Goal: Task Accomplishment & Management: Use online tool/utility

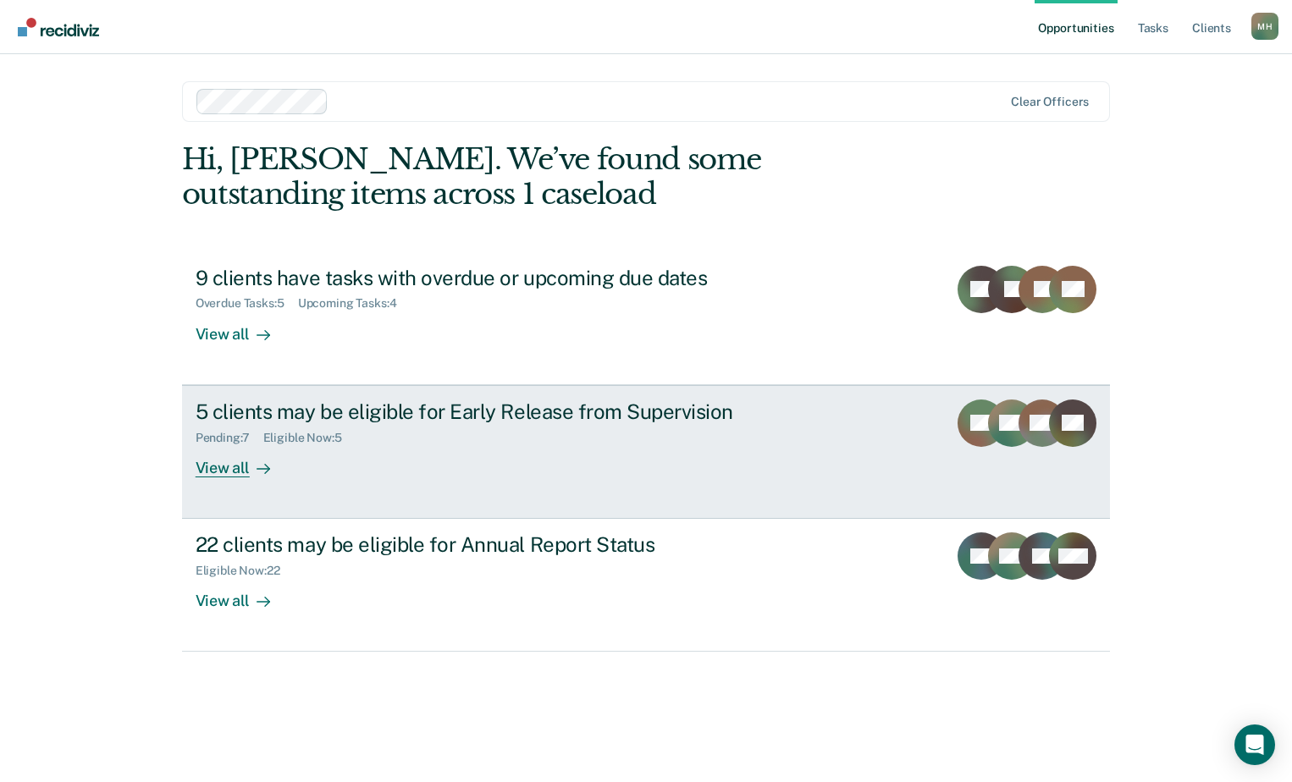
click at [356, 432] on div "Eligible Now : 5" at bounding box center [309, 438] width 92 height 14
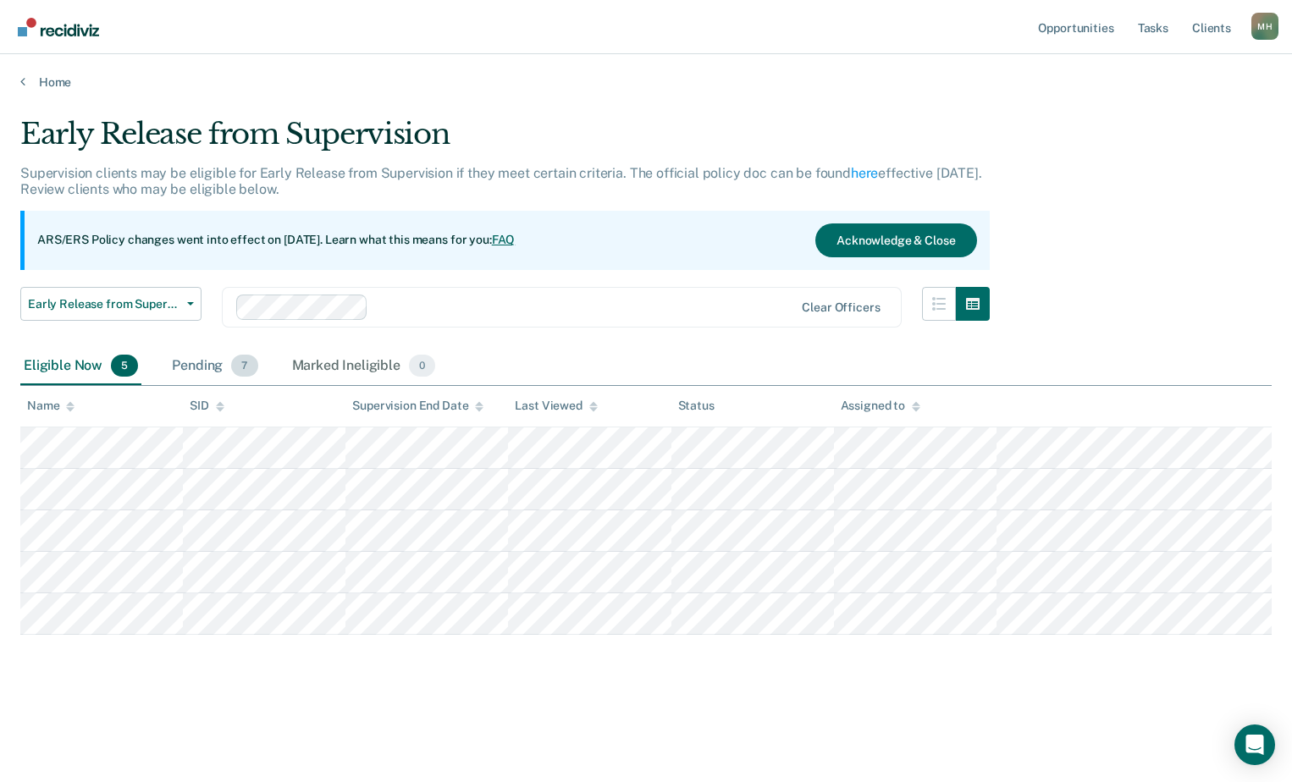
click at [230, 377] on div "Pending 7" at bounding box center [214, 366] width 92 height 37
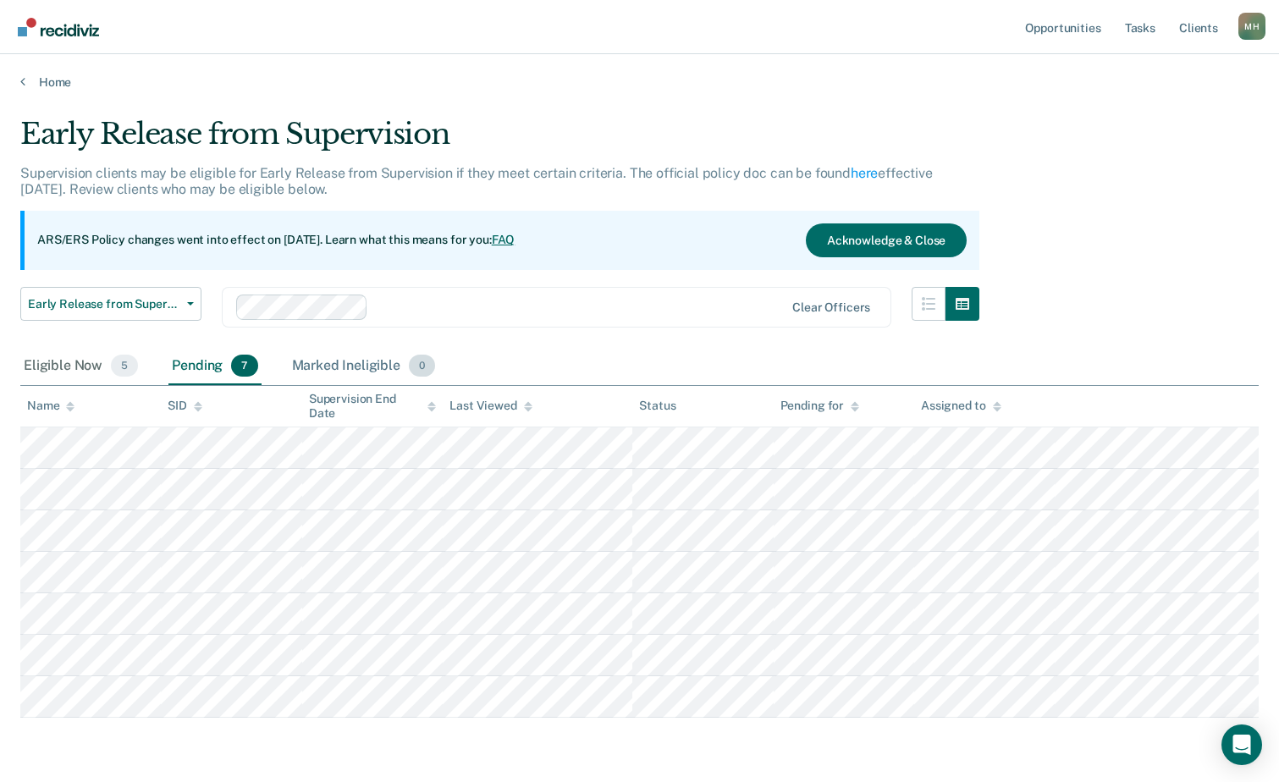
click at [371, 361] on div "Marked Ineligible 0" at bounding box center [364, 366] width 151 height 37
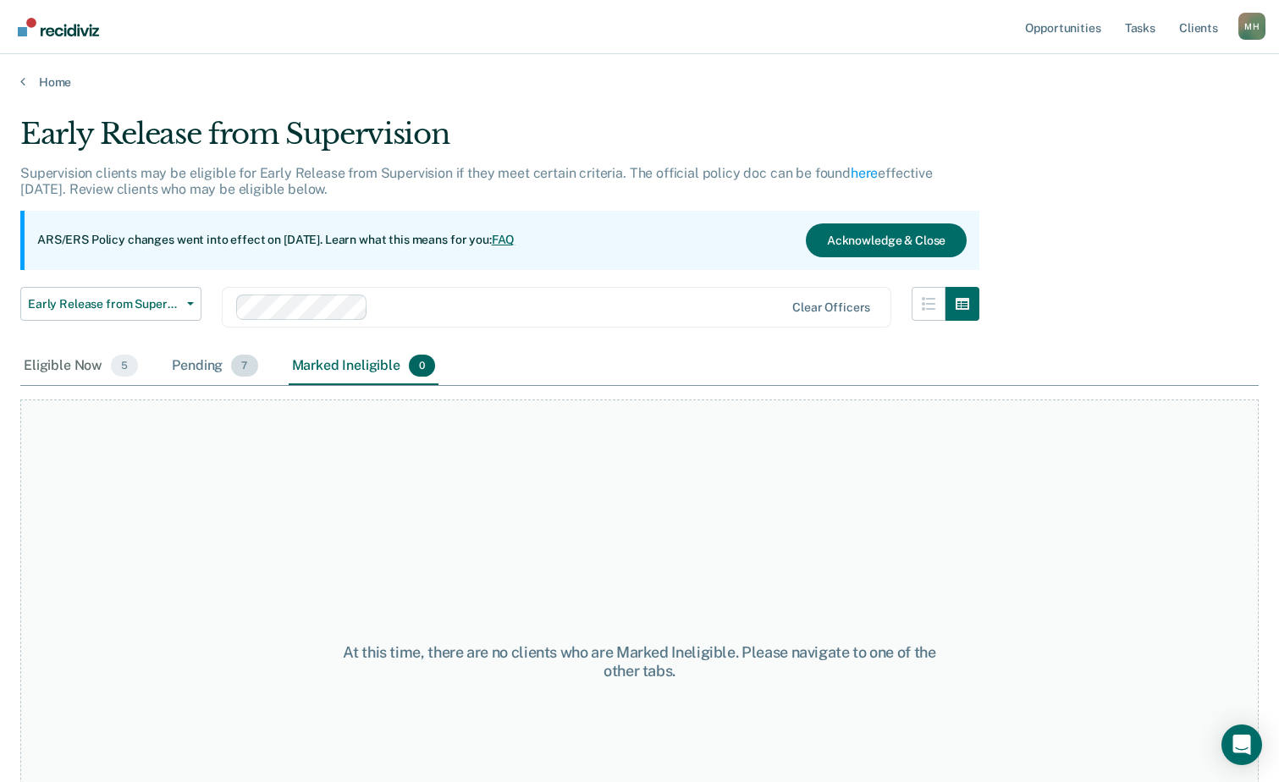
click at [230, 359] on div "Pending 7" at bounding box center [214, 366] width 92 height 37
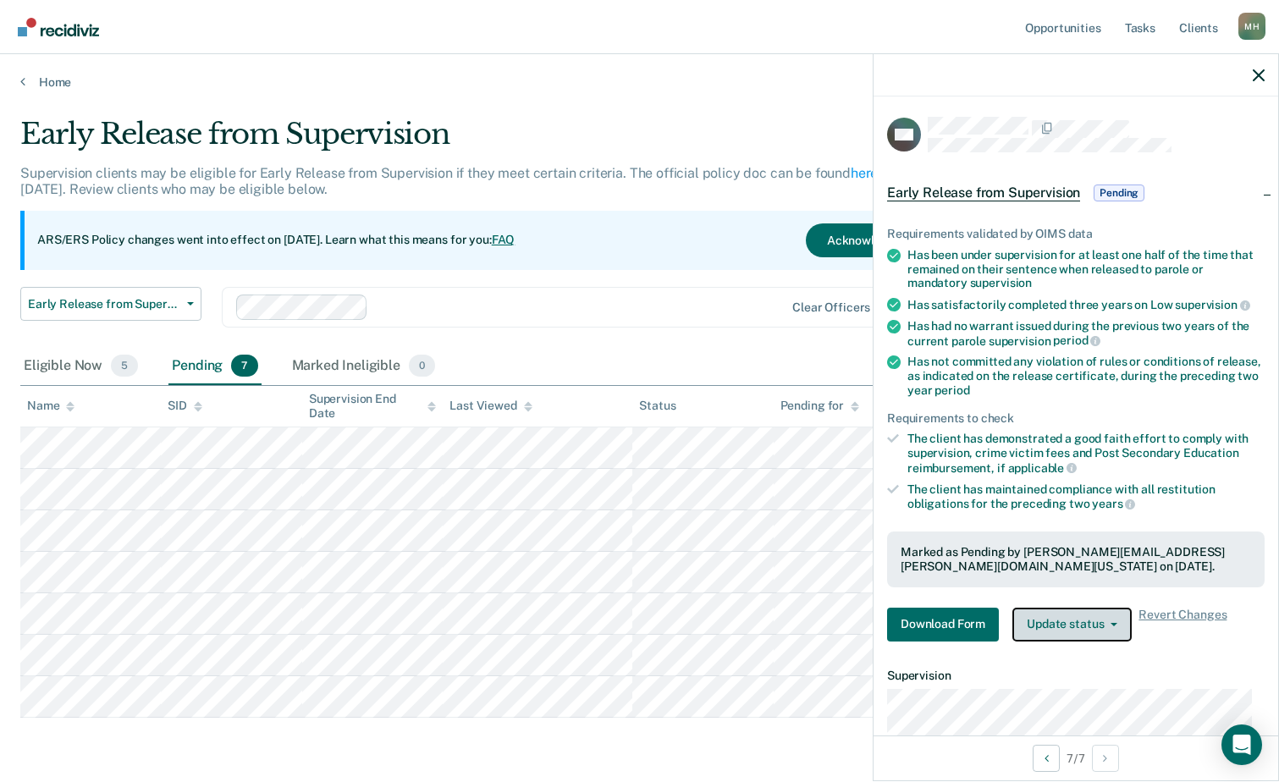
click at [1082, 616] on button "Update status" at bounding box center [1072, 625] width 119 height 34
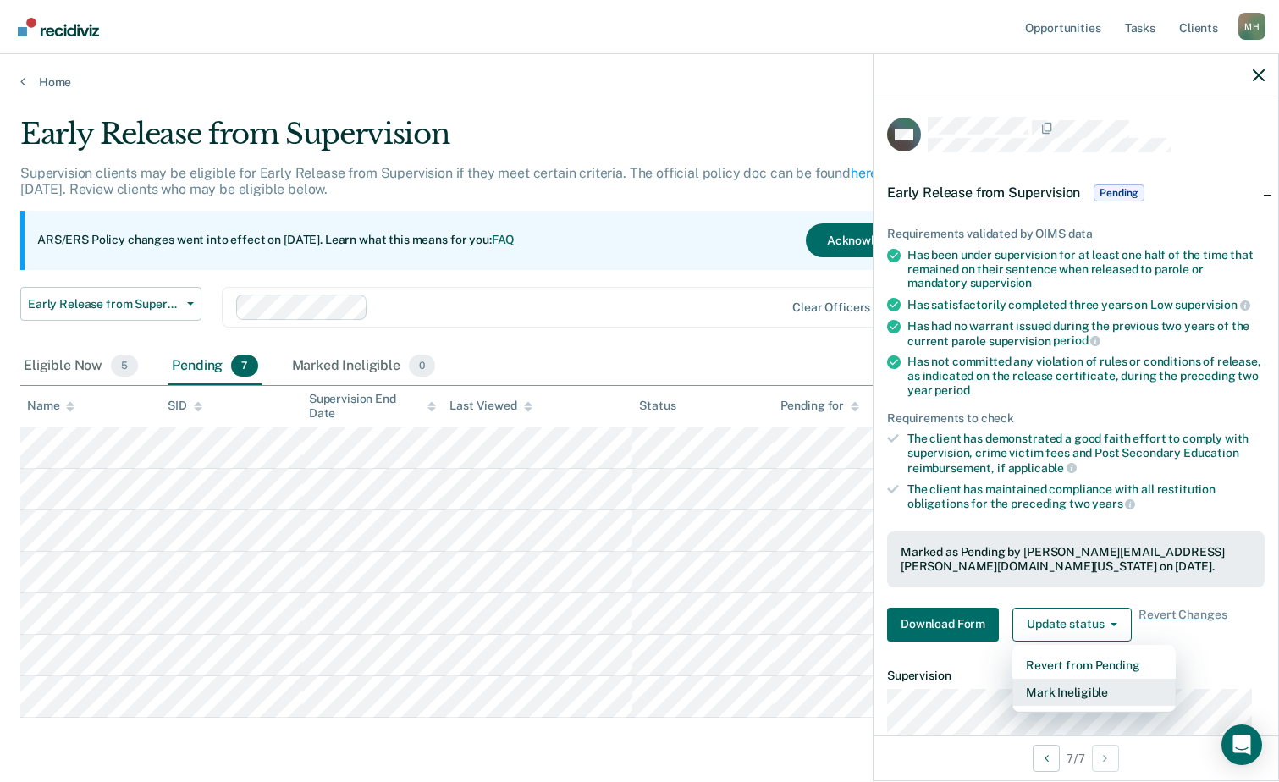
click at [1076, 698] on button "Mark Ineligible" at bounding box center [1094, 692] width 163 height 27
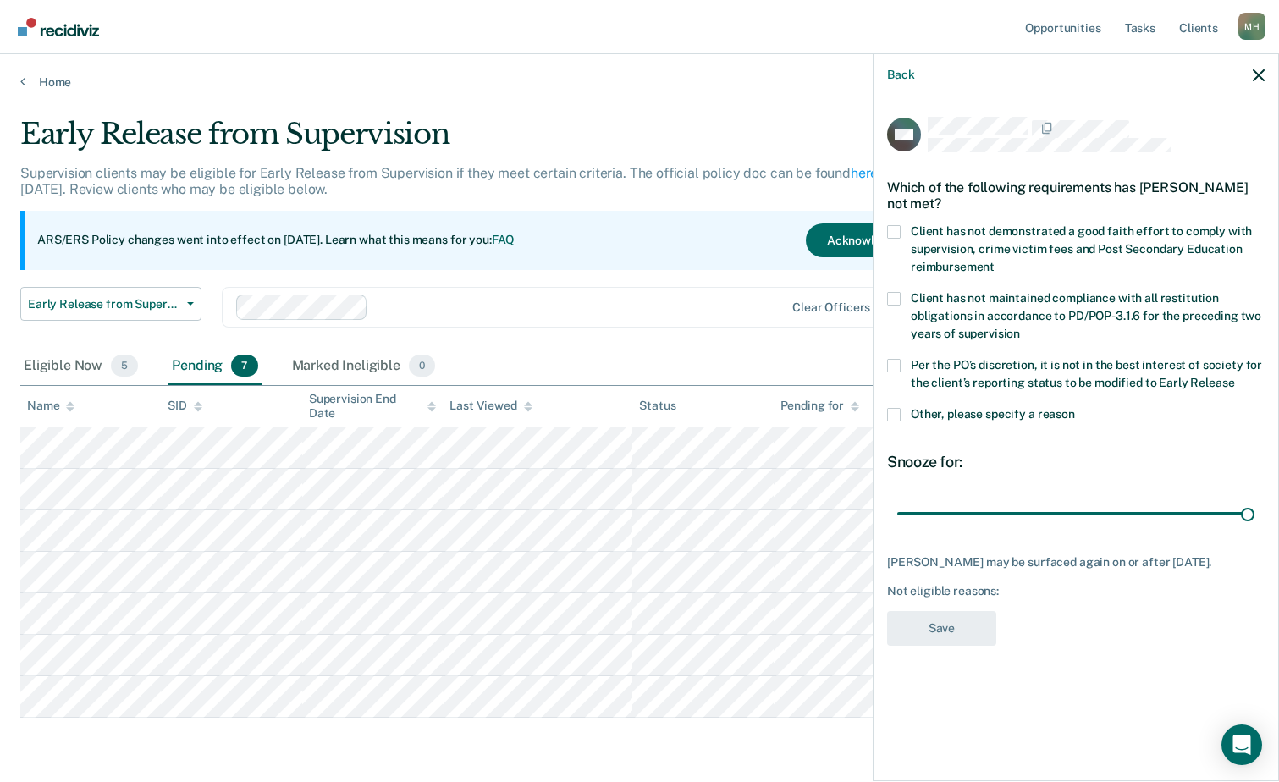
drag, startPoint x: 1022, startPoint y: 511, endPoint x: 1267, endPoint y: 528, distance: 246.1
type input "90"
click at [1255, 527] on input "range" at bounding box center [1075, 514] width 357 height 30
click at [893, 235] on span at bounding box center [894, 232] width 14 height 14
click at [995, 261] on input "Client has not demonstrated a good faith effort to comply with supervision, cri…" at bounding box center [995, 261] width 0 height 0
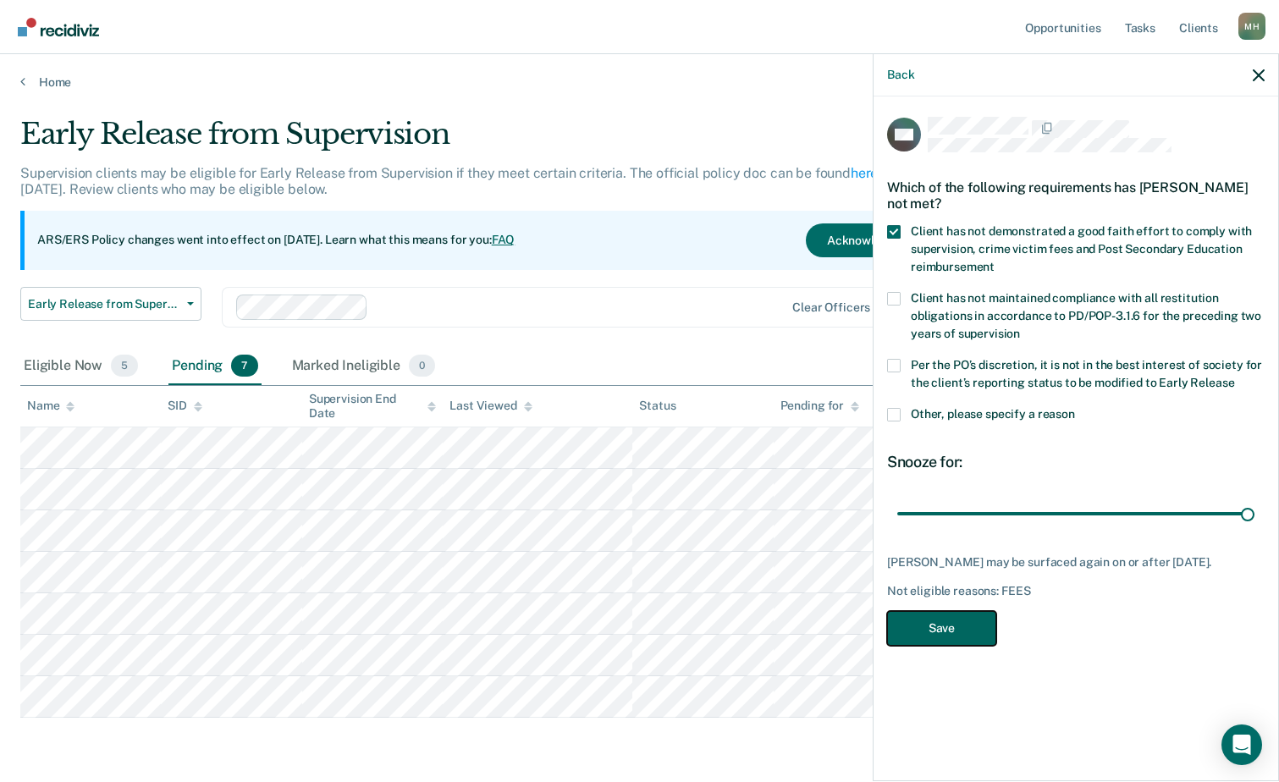
click at [963, 621] on button "Save" at bounding box center [941, 628] width 109 height 35
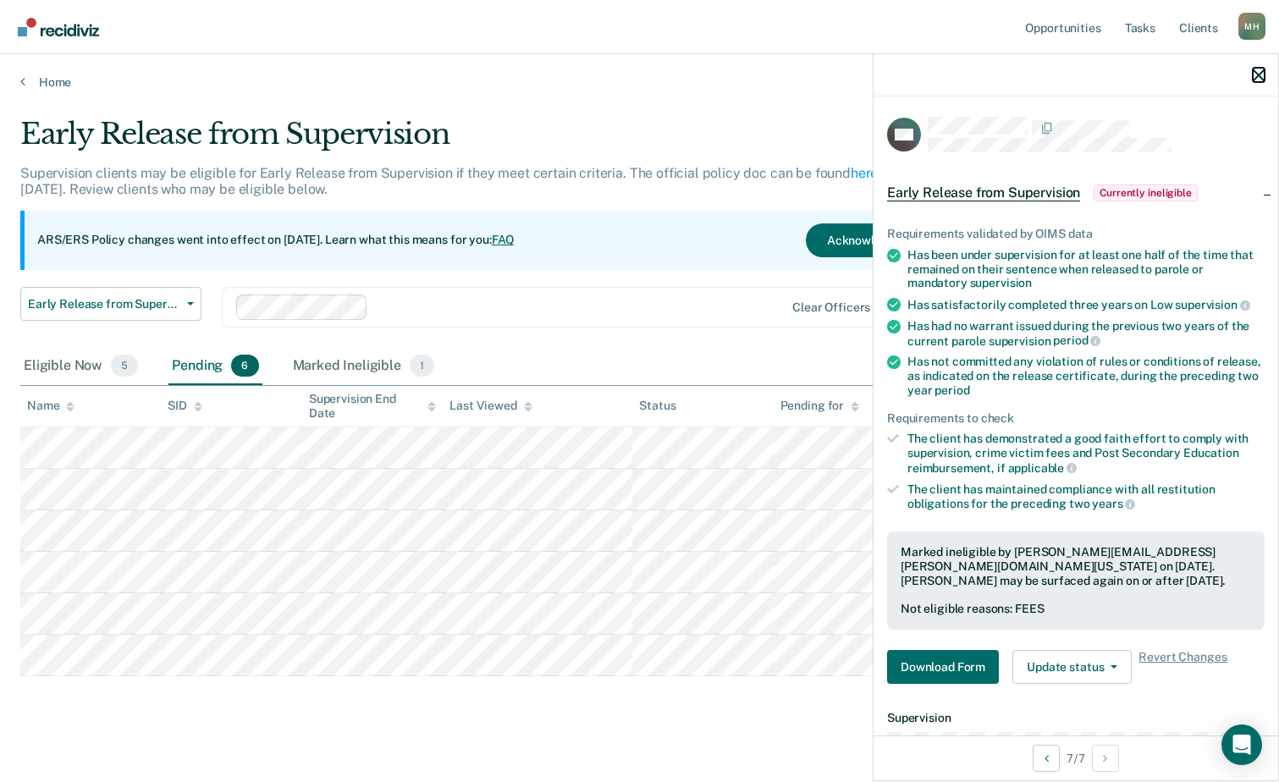
click at [1261, 72] on icon "button" at bounding box center [1259, 75] width 12 height 12
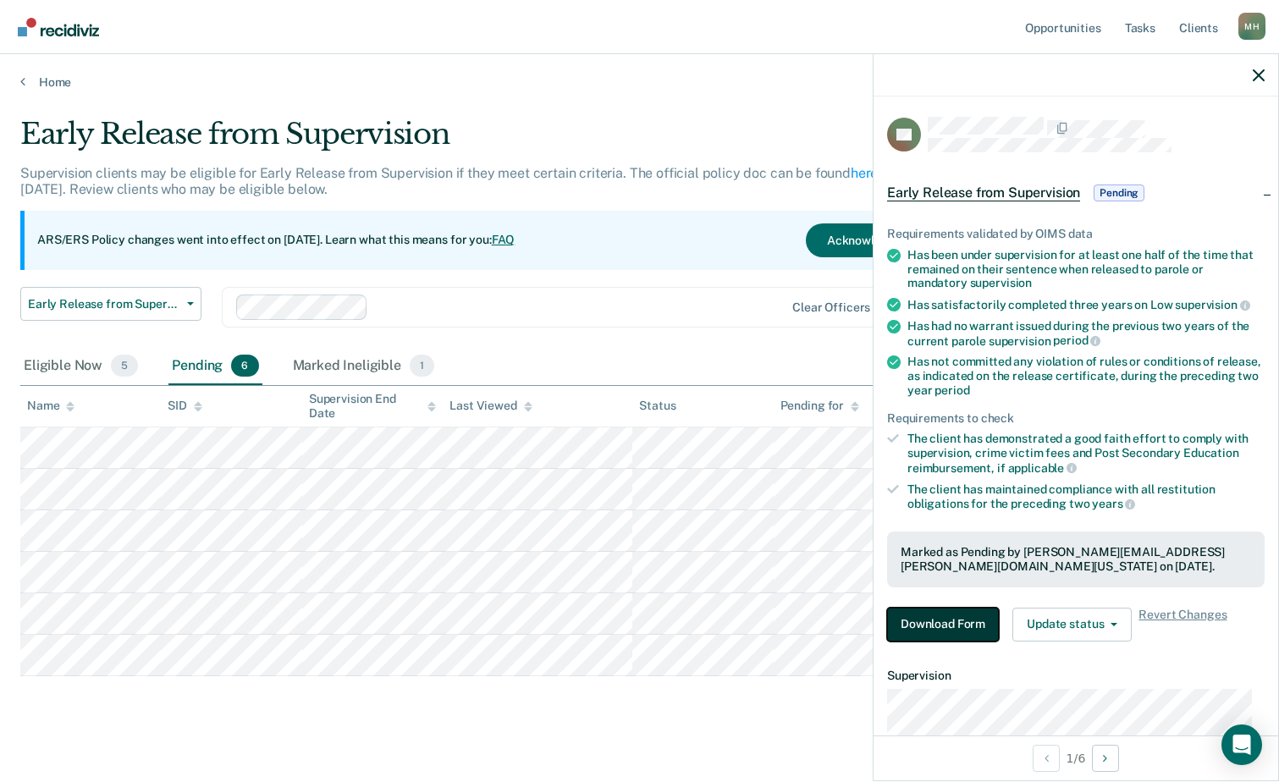
click at [965, 635] on button "Download Form" at bounding box center [943, 625] width 112 height 34
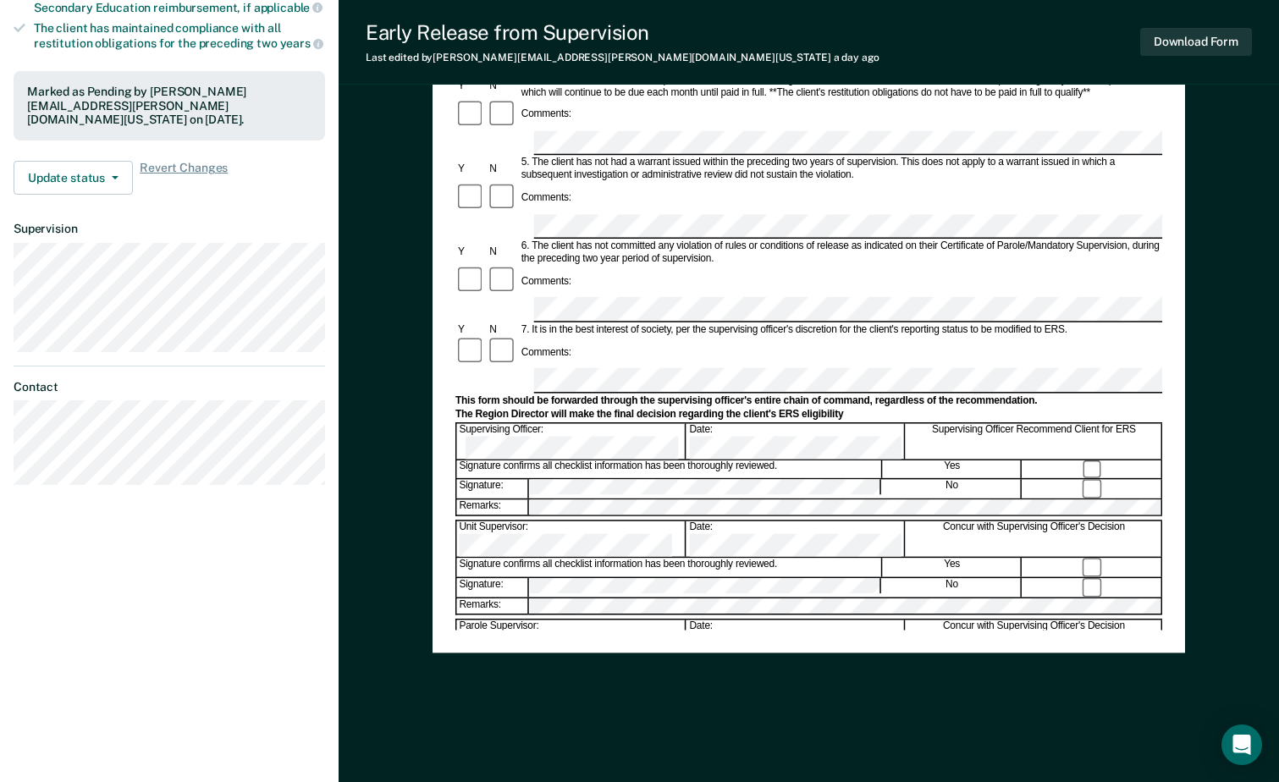
scroll to position [472, 0]
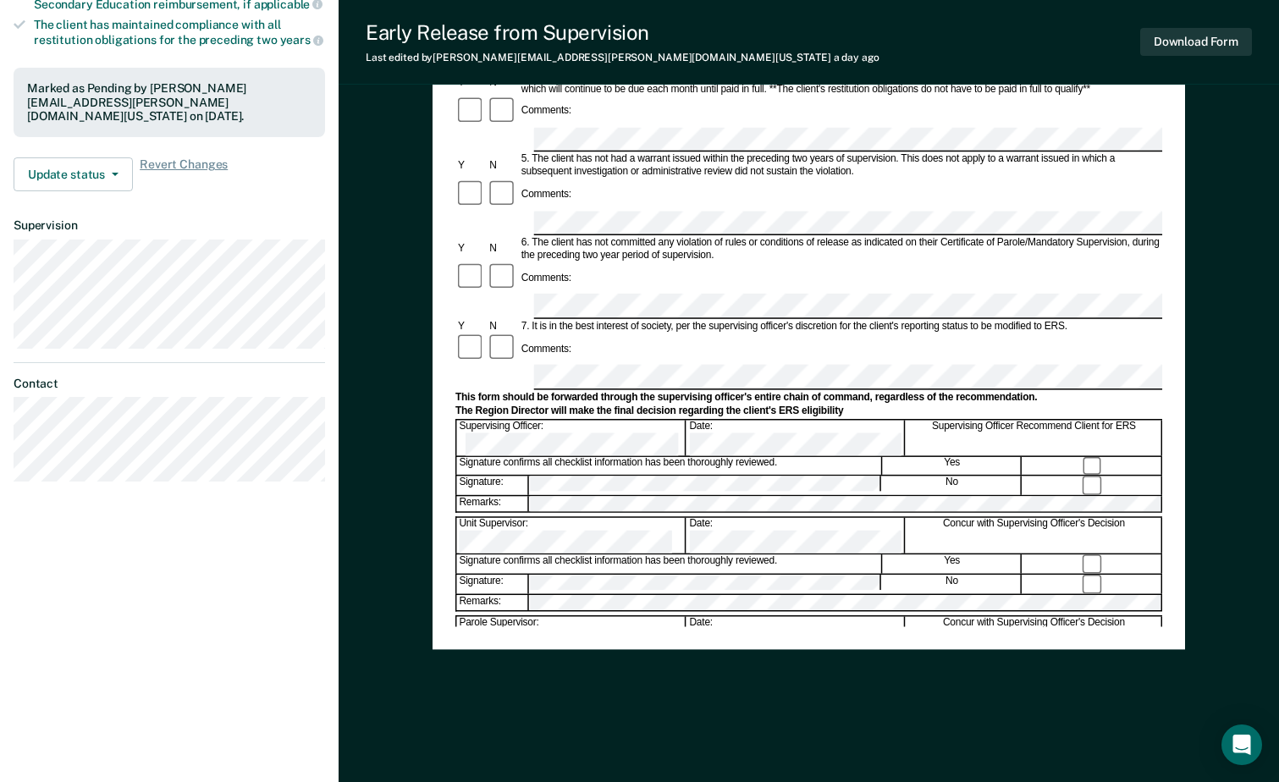
click at [709, 518] on div "Date:" at bounding box center [796, 536] width 218 height 36
click at [721, 400] on form "Early Release from Supervision (ERS) Checklist, Recommendation, and Determinati…" at bounding box center [808, 306] width 707 height 1228
click at [964, 697] on div "Early Release from Supervision (ERS) Checklist, Recommendation, and Determinati…" at bounding box center [809, 207] width 753 height 1095
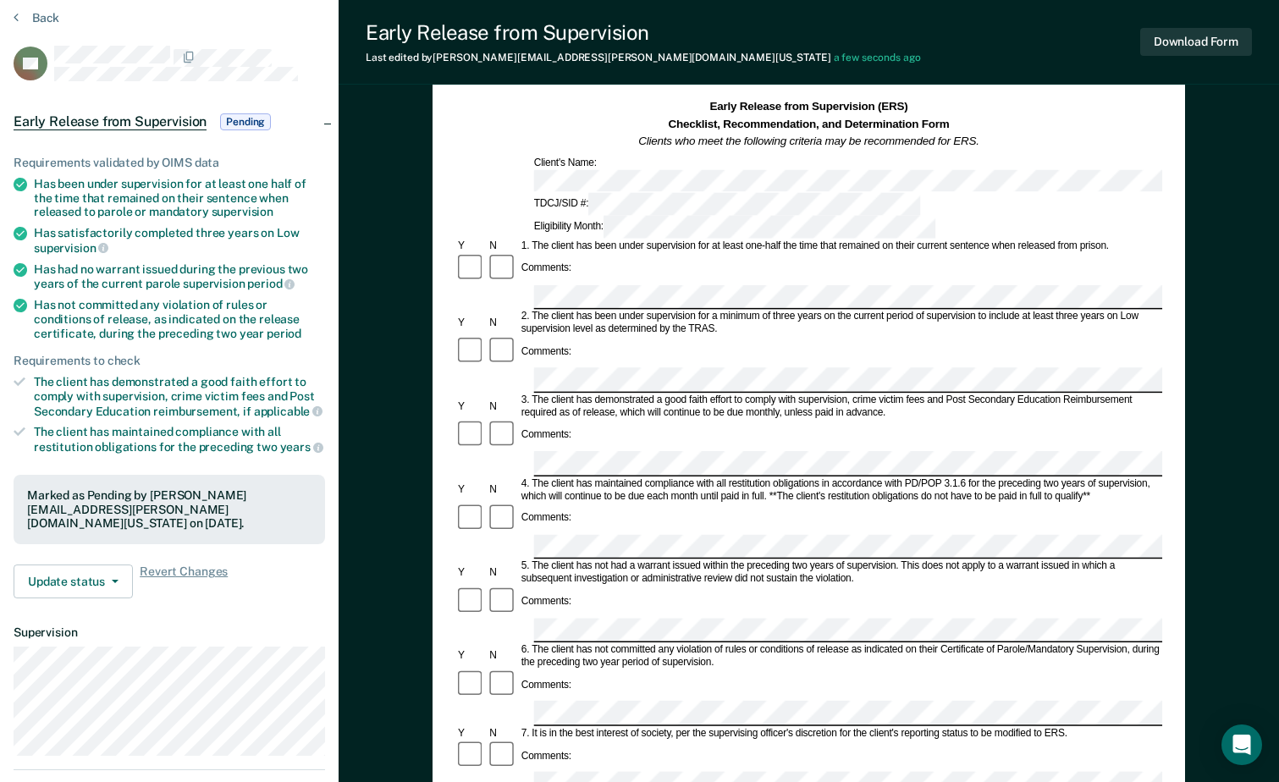
scroll to position [0, 0]
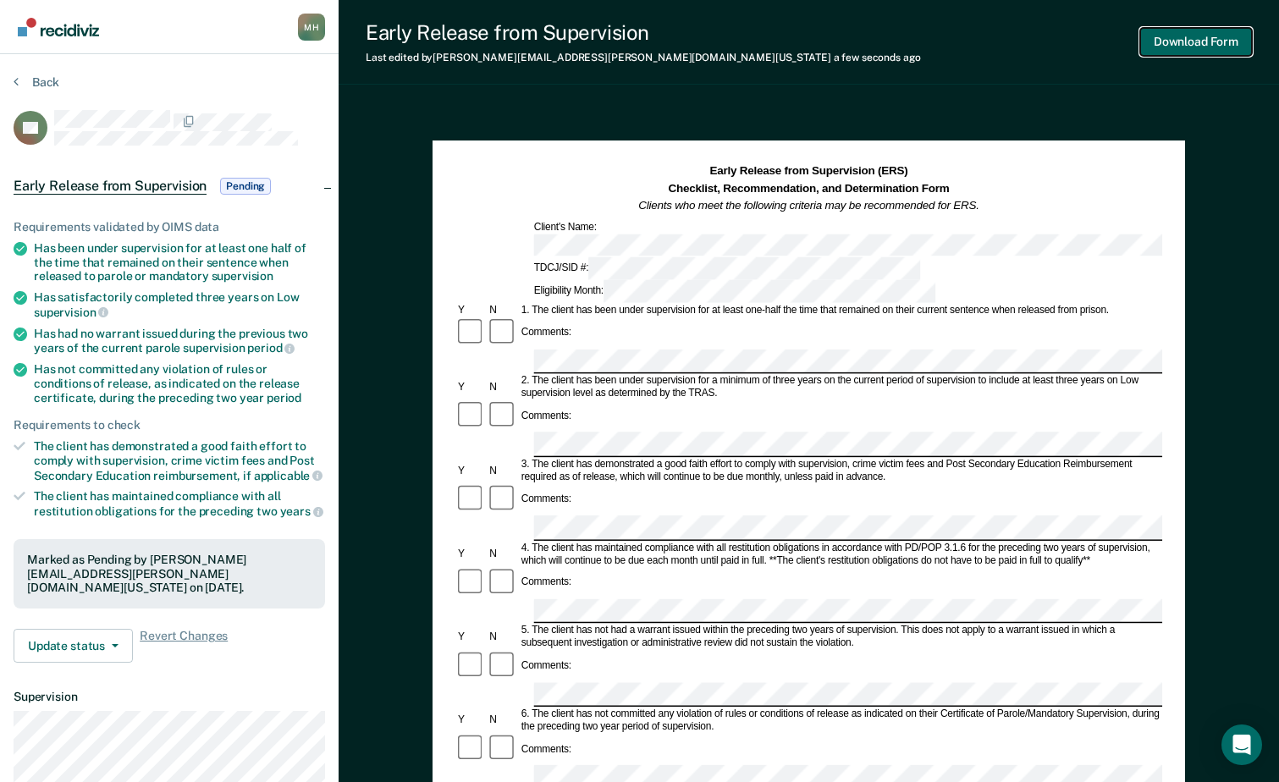
click at [1169, 41] on button "Download Form" at bounding box center [1196, 42] width 112 height 28
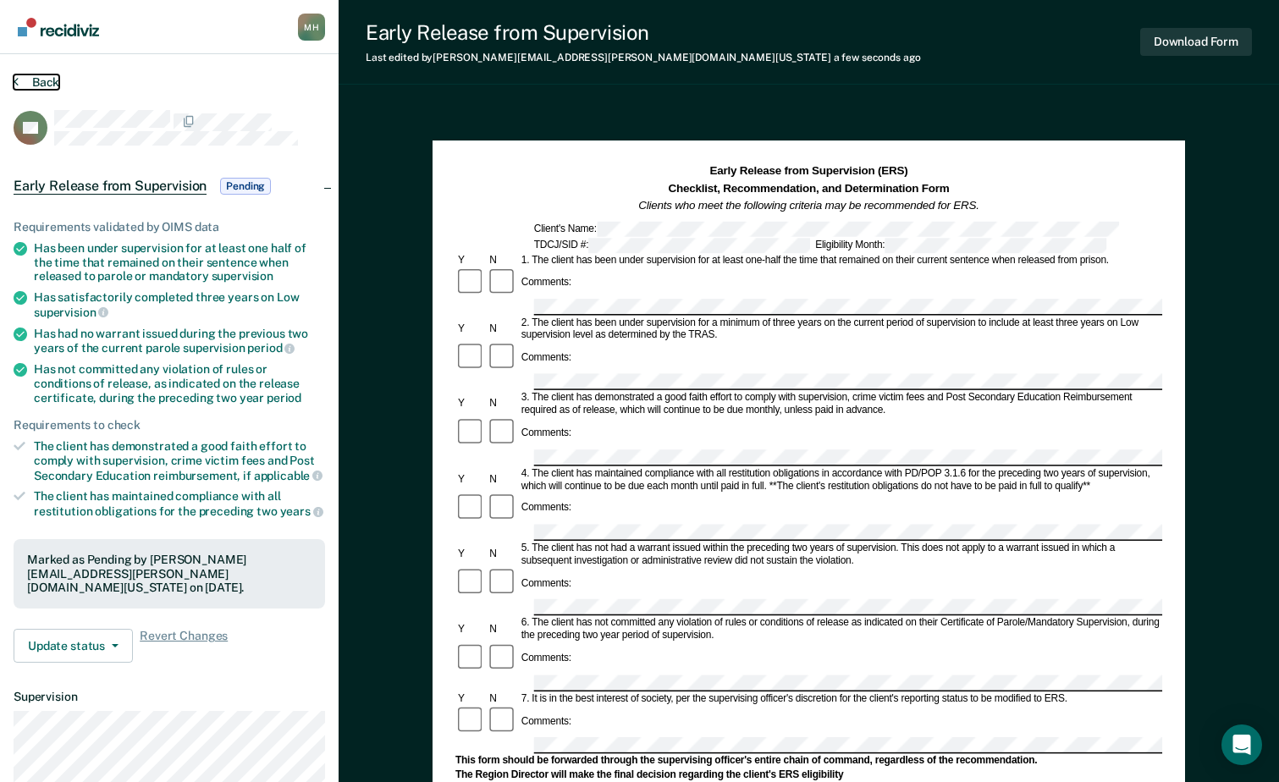
click at [41, 78] on button "Back" at bounding box center [37, 82] width 46 height 15
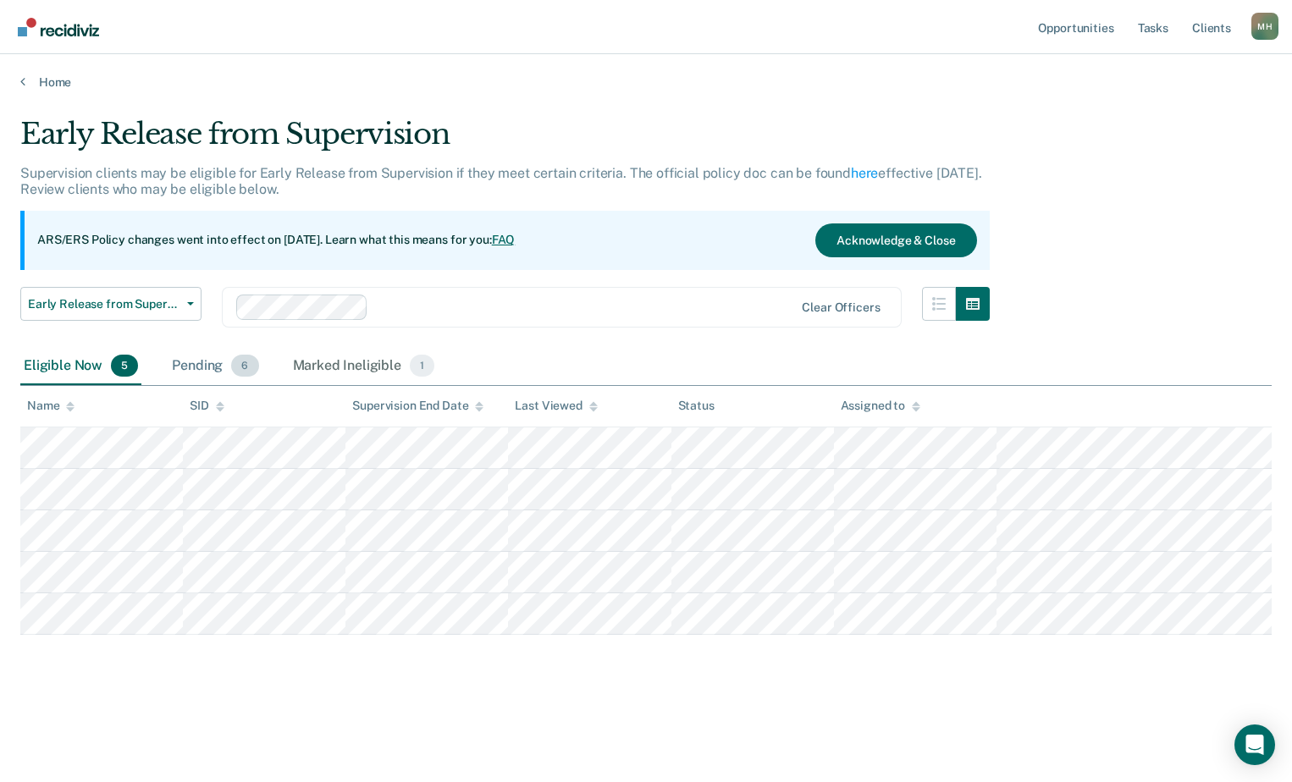
click at [222, 371] on div "Pending 6" at bounding box center [214, 366] width 93 height 37
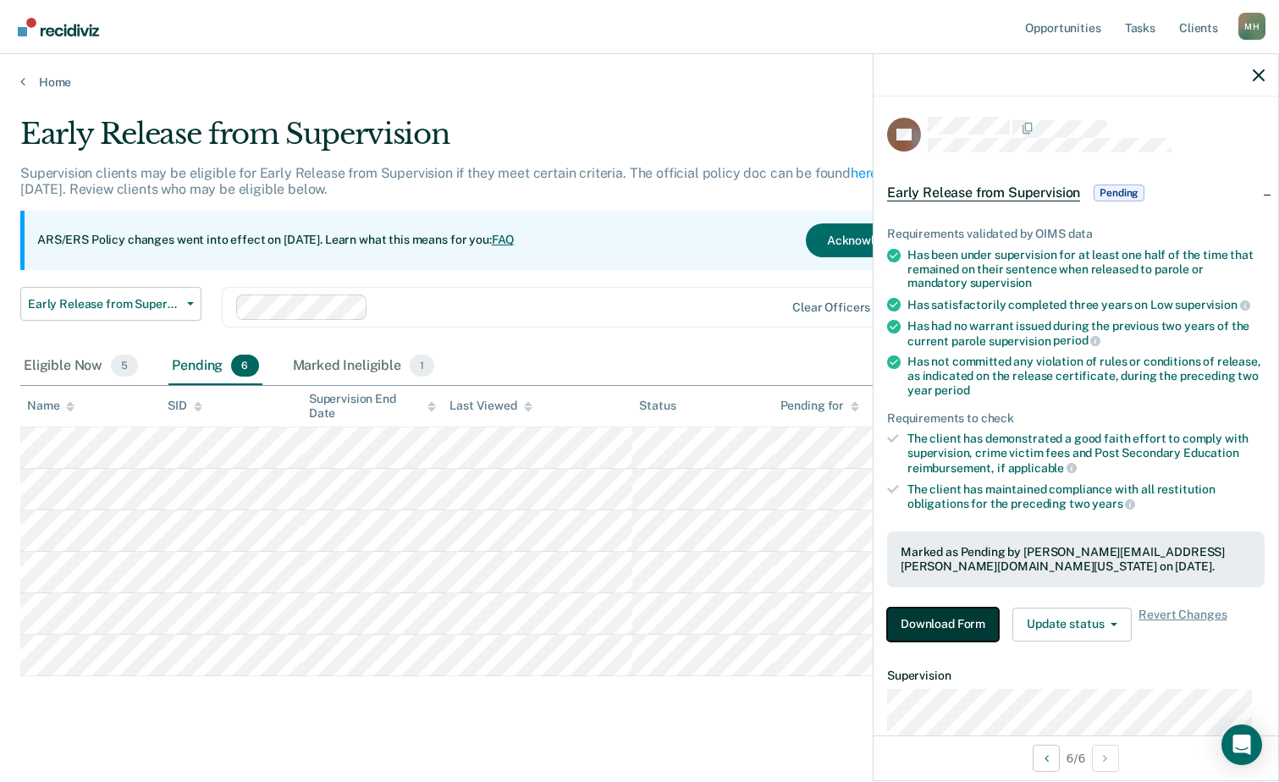
click at [970, 621] on button "Download Form" at bounding box center [943, 625] width 112 height 34
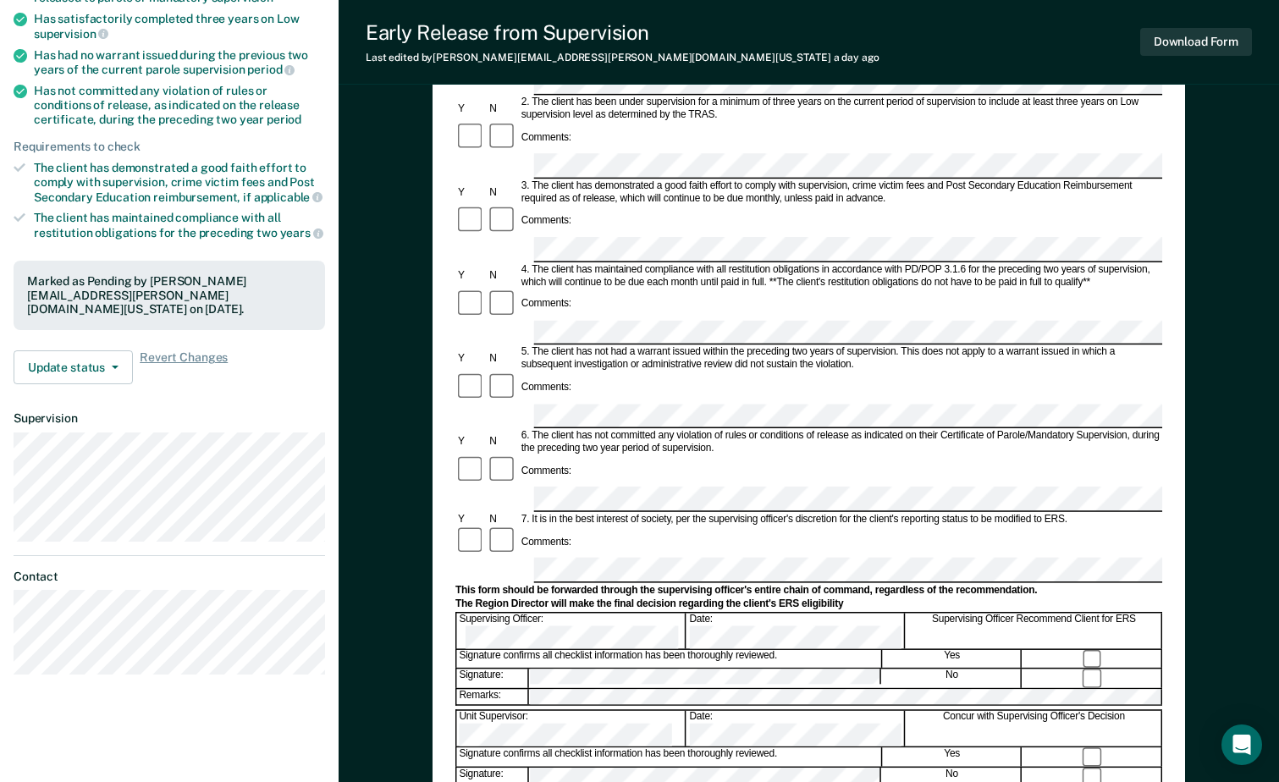
scroll to position [423, 0]
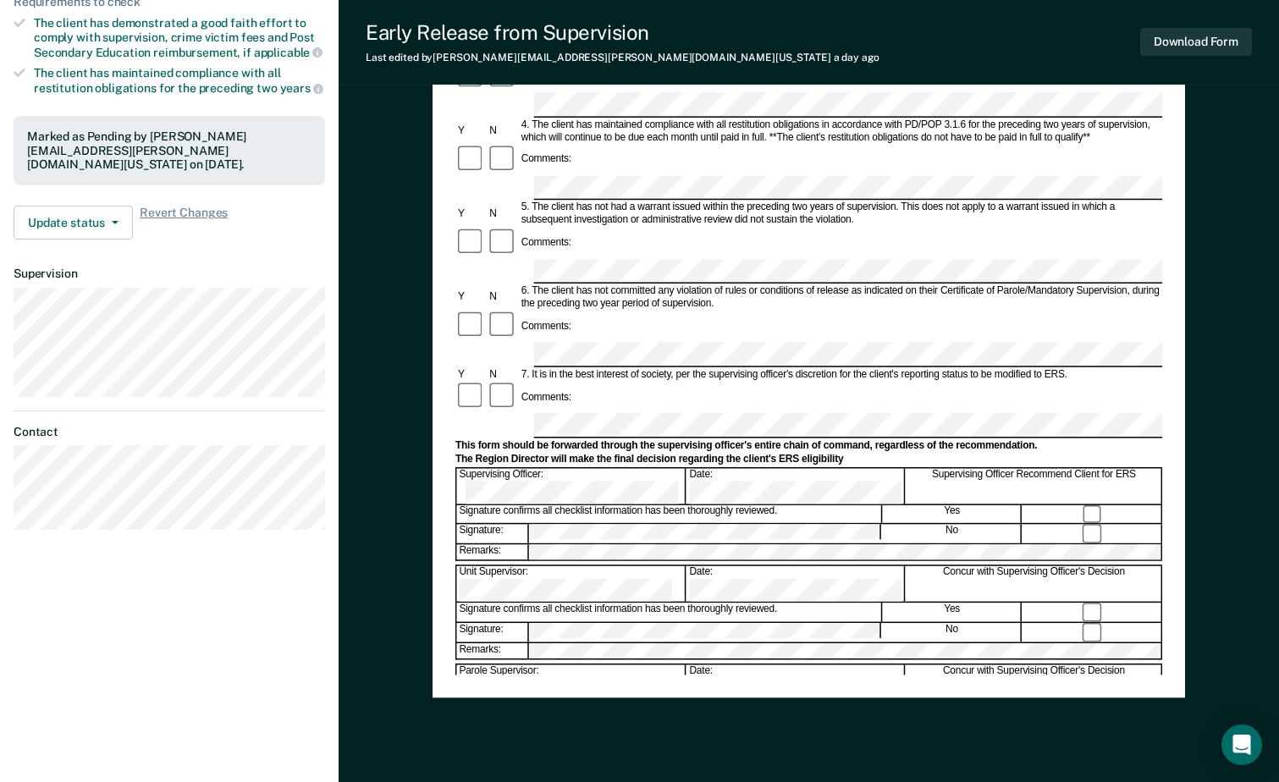
click at [682, 566] on div "Unit Supervisor: Date: Concur with Supervising Officer's Decision" at bounding box center [808, 584] width 707 height 36
click at [660, 664] on div "Parole Supervisor: Date: Concur with Supervising Officer's Decision" at bounding box center [808, 682] width 707 height 36
click at [1199, 281] on div "Early Release from Supervision (ERS) Checklist, Recommendation, and Determinati…" at bounding box center [809, 256] width 941 height 1149
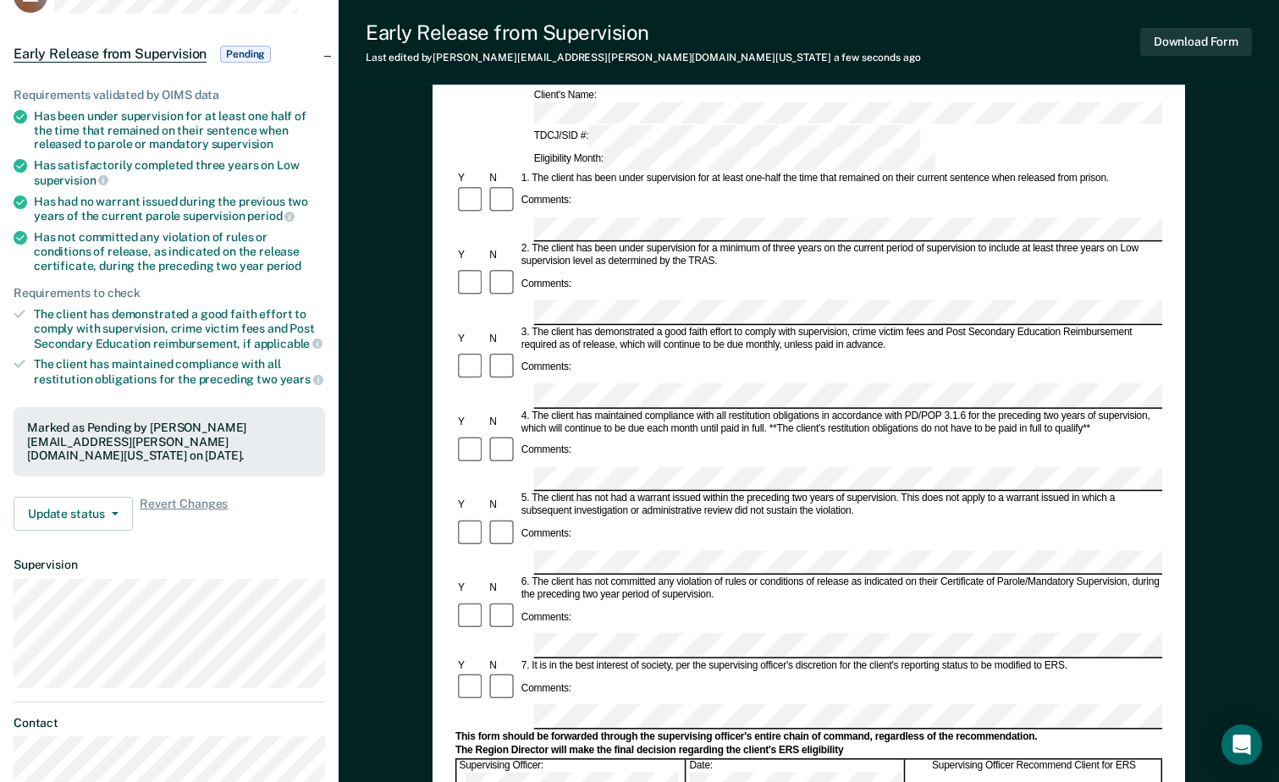
scroll to position [0, 0]
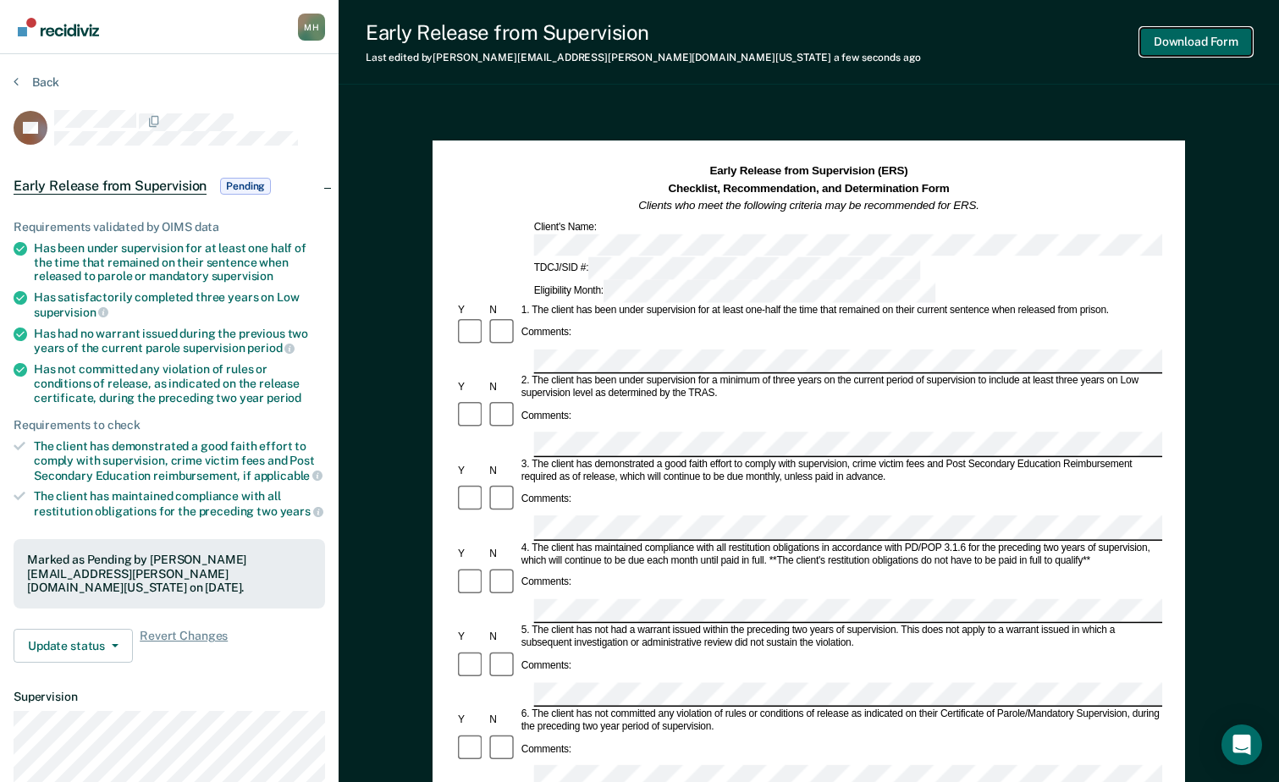
click at [1188, 35] on button "Download Form" at bounding box center [1196, 42] width 112 height 28
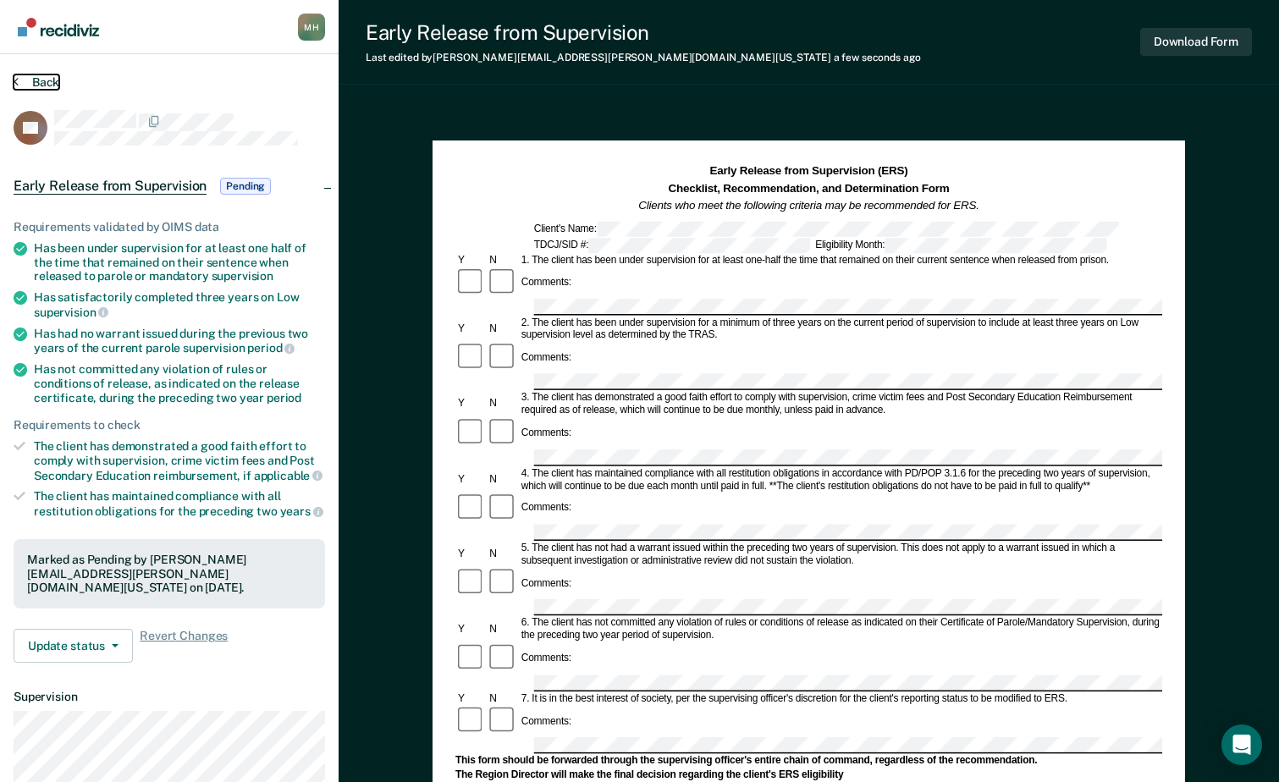
click at [41, 78] on button "Back" at bounding box center [37, 82] width 46 height 15
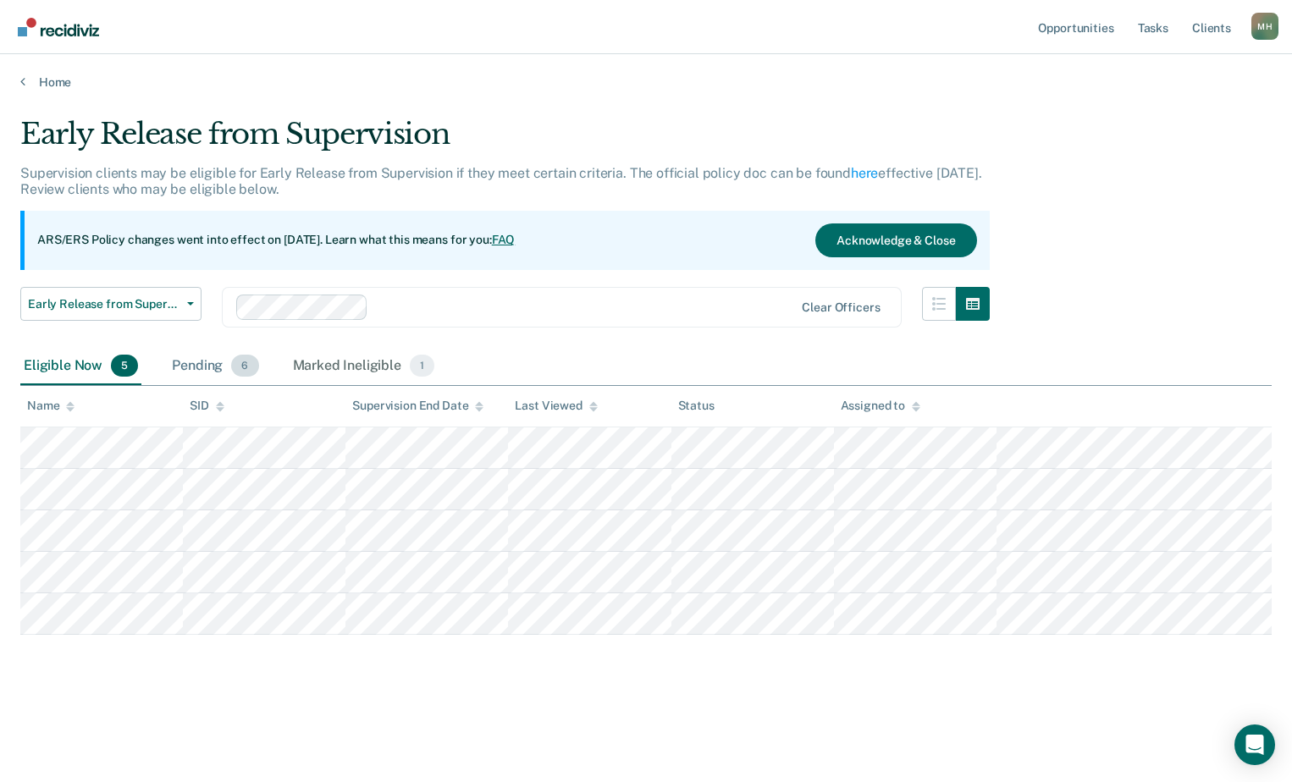
drag, startPoint x: 240, startPoint y: 370, endPoint x: 236, endPoint y: 405, distance: 34.9
click at [240, 371] on span "6" at bounding box center [244, 366] width 27 height 22
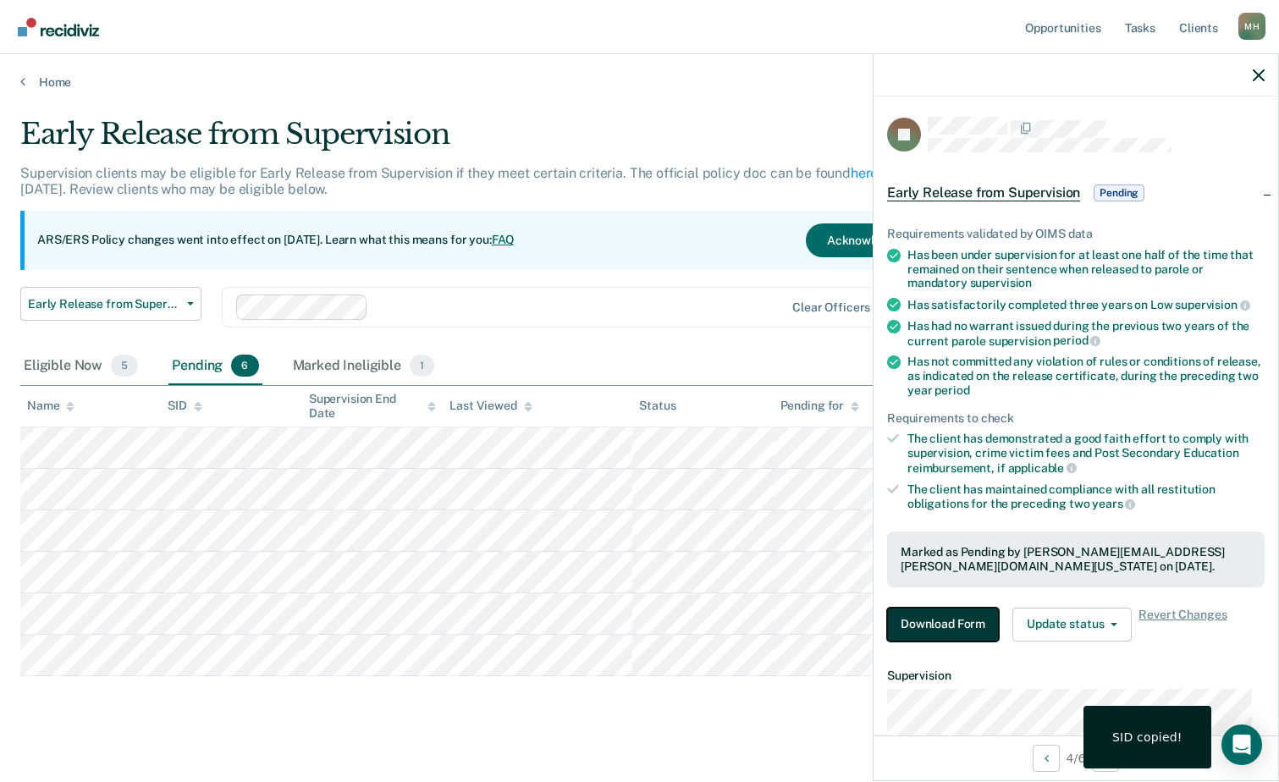
click at [954, 624] on button "Download Form" at bounding box center [943, 625] width 112 height 34
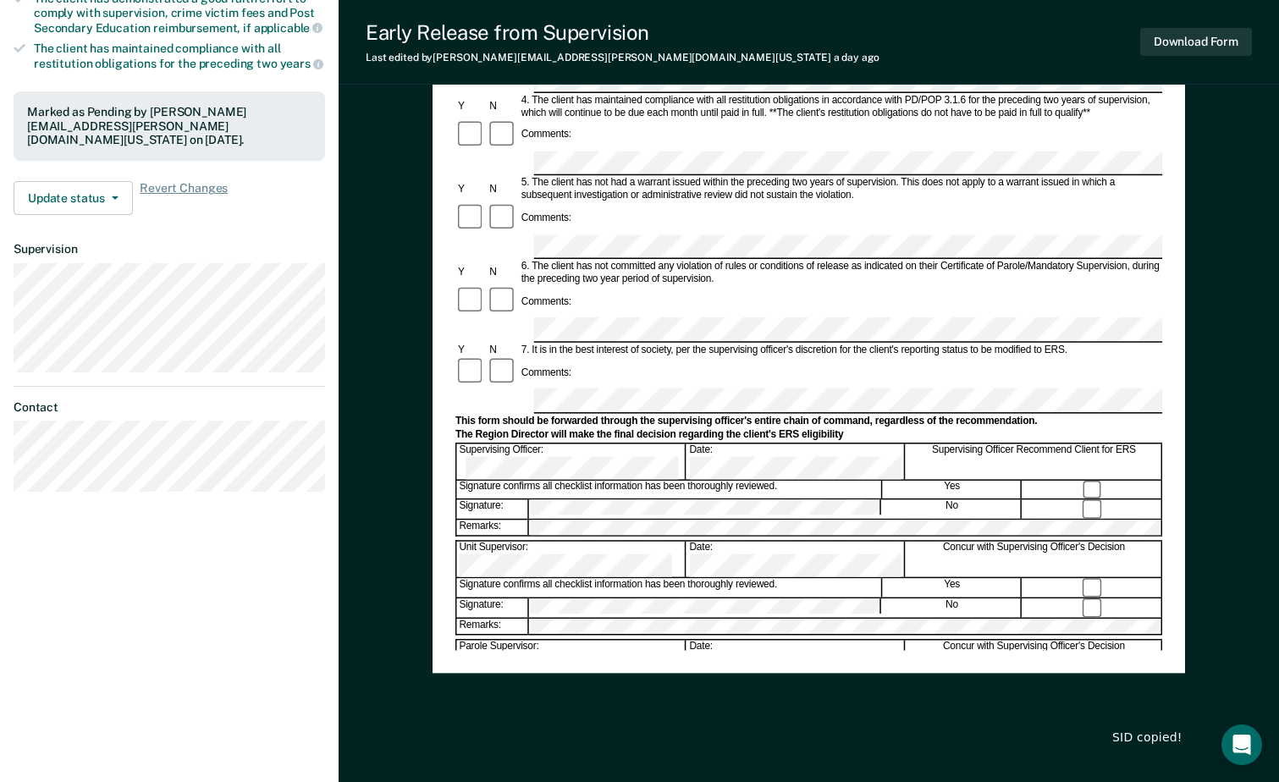
scroll to position [472, 0]
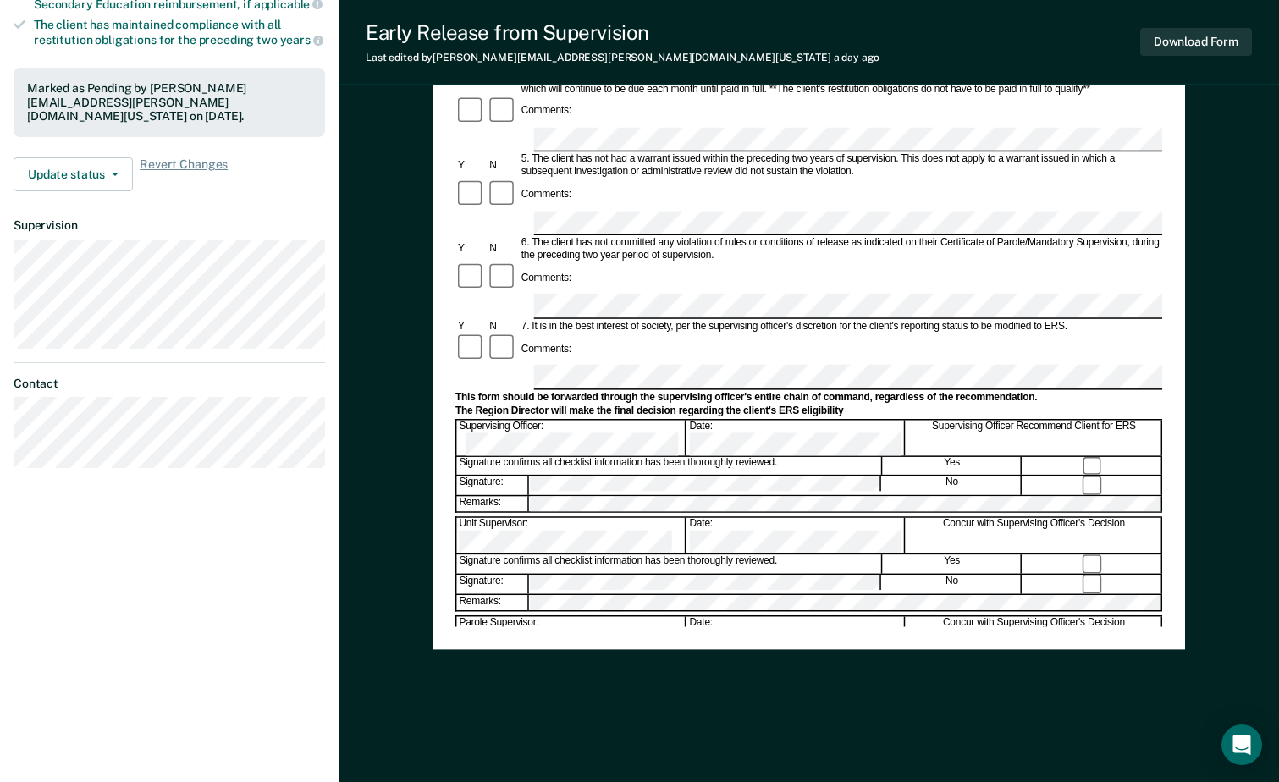
click at [511, 476] on div "Signature: No" at bounding box center [808, 486] width 707 height 20
click at [504, 518] on div "Unit Supervisor:" at bounding box center [571, 536] width 229 height 36
click at [630, 679] on div "Early Release from Supervision (ERS) Checklist, Recommendation, and Determinati…" at bounding box center [809, 207] width 753 height 1095
click at [1194, 42] on button "Download Form" at bounding box center [1196, 42] width 112 height 28
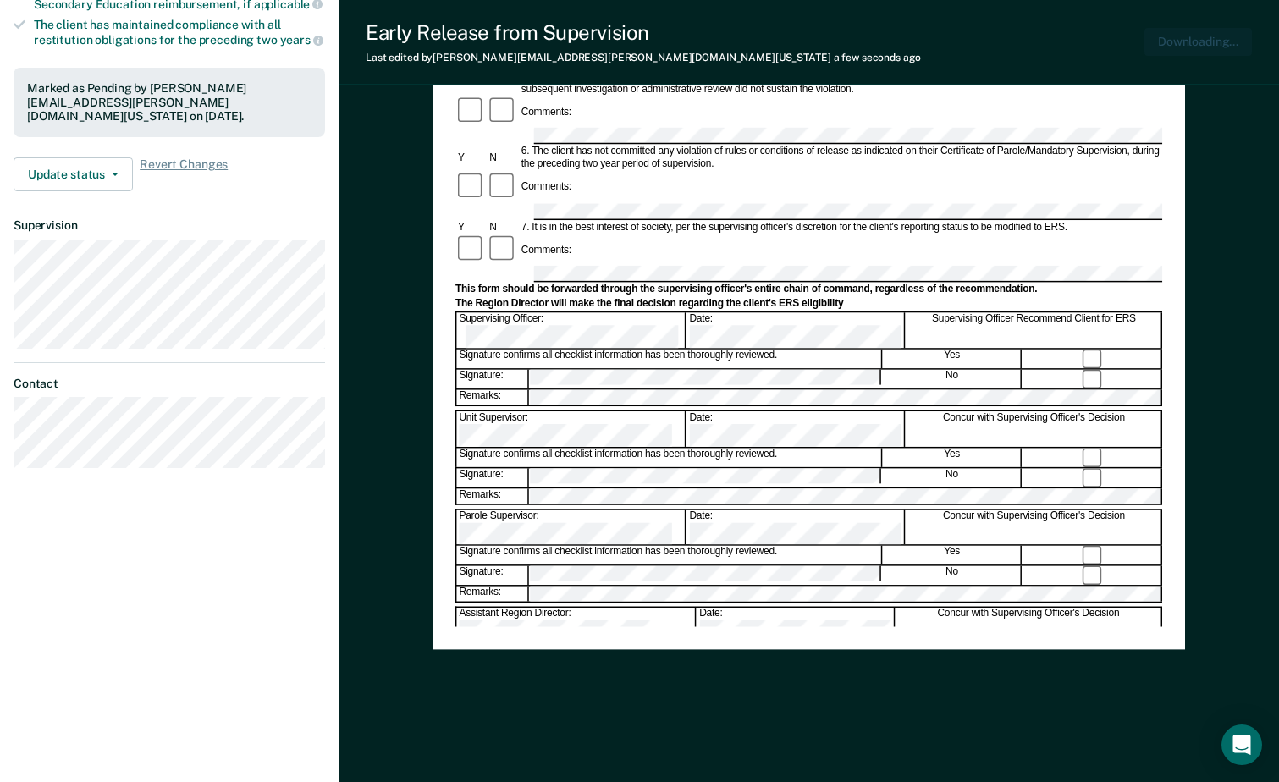
scroll to position [0, 0]
